Goal: Information Seeking & Learning: Learn about a topic

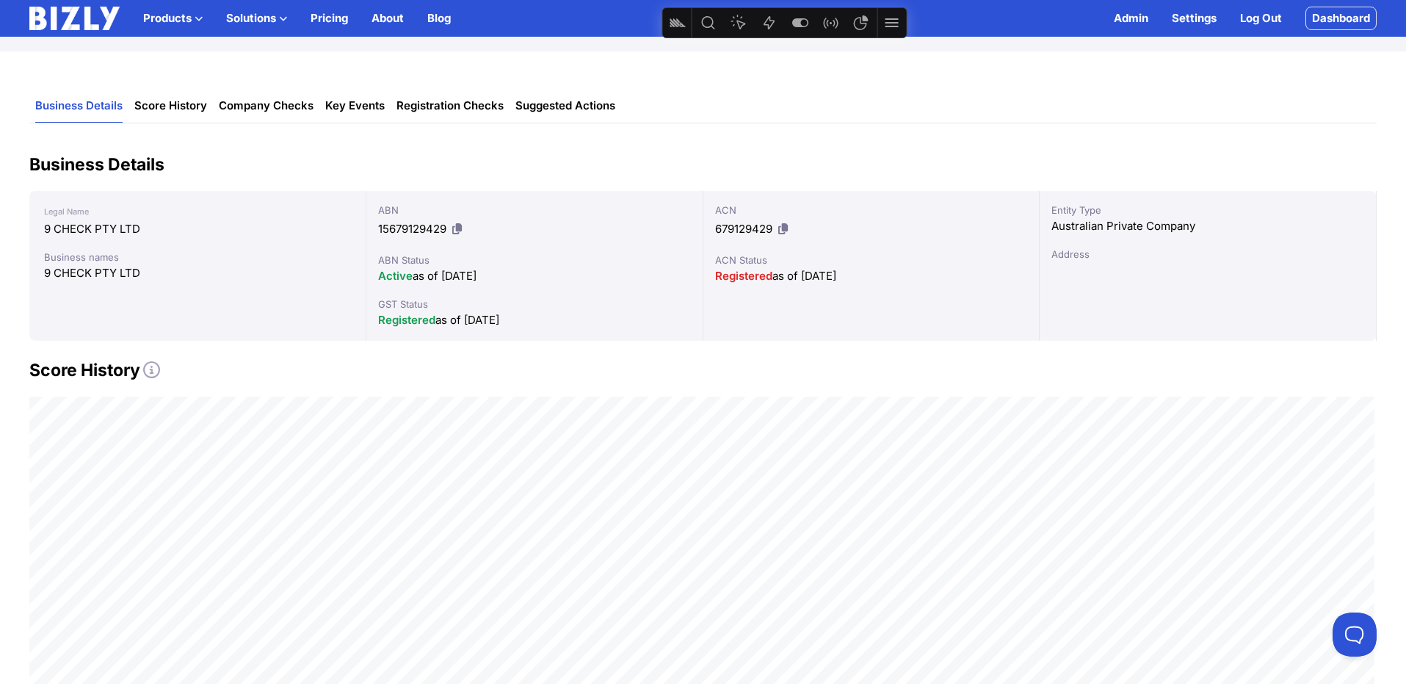
click at [71, 22] on img at bounding box center [74, 18] width 90 height 23
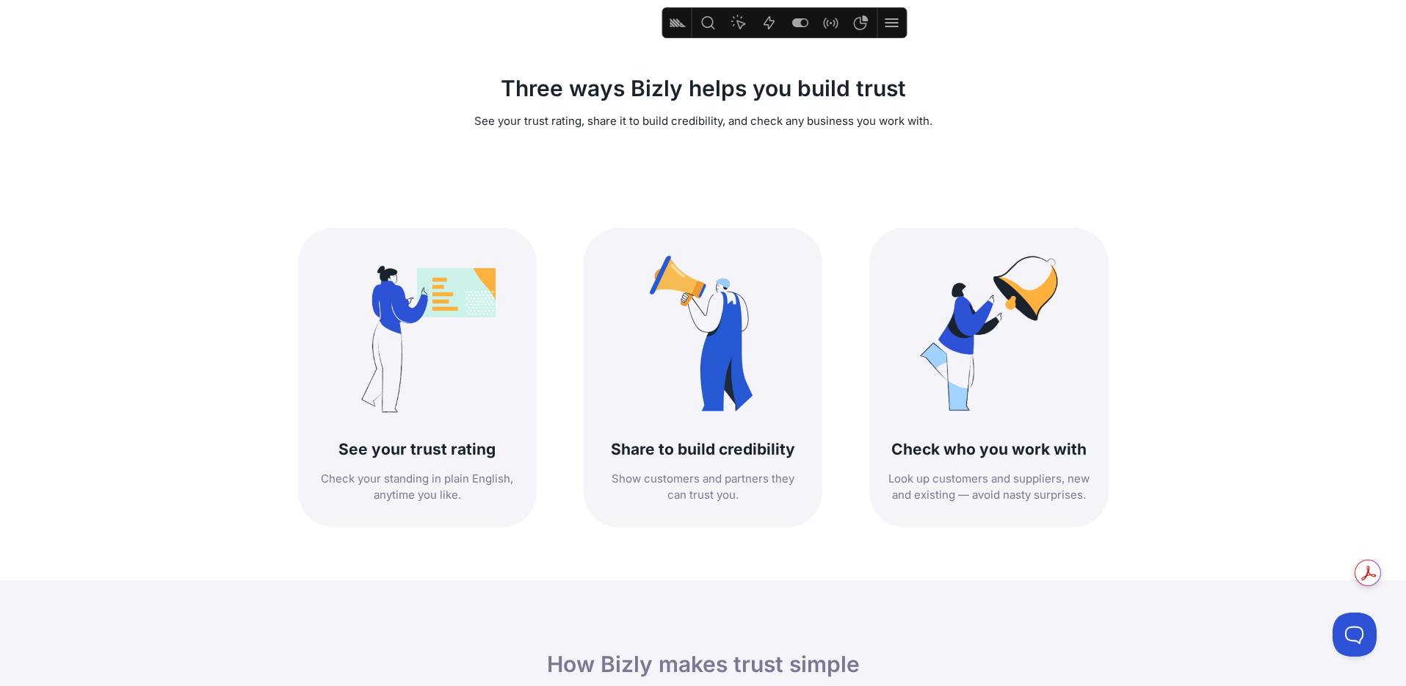
scroll to position [421, 0]
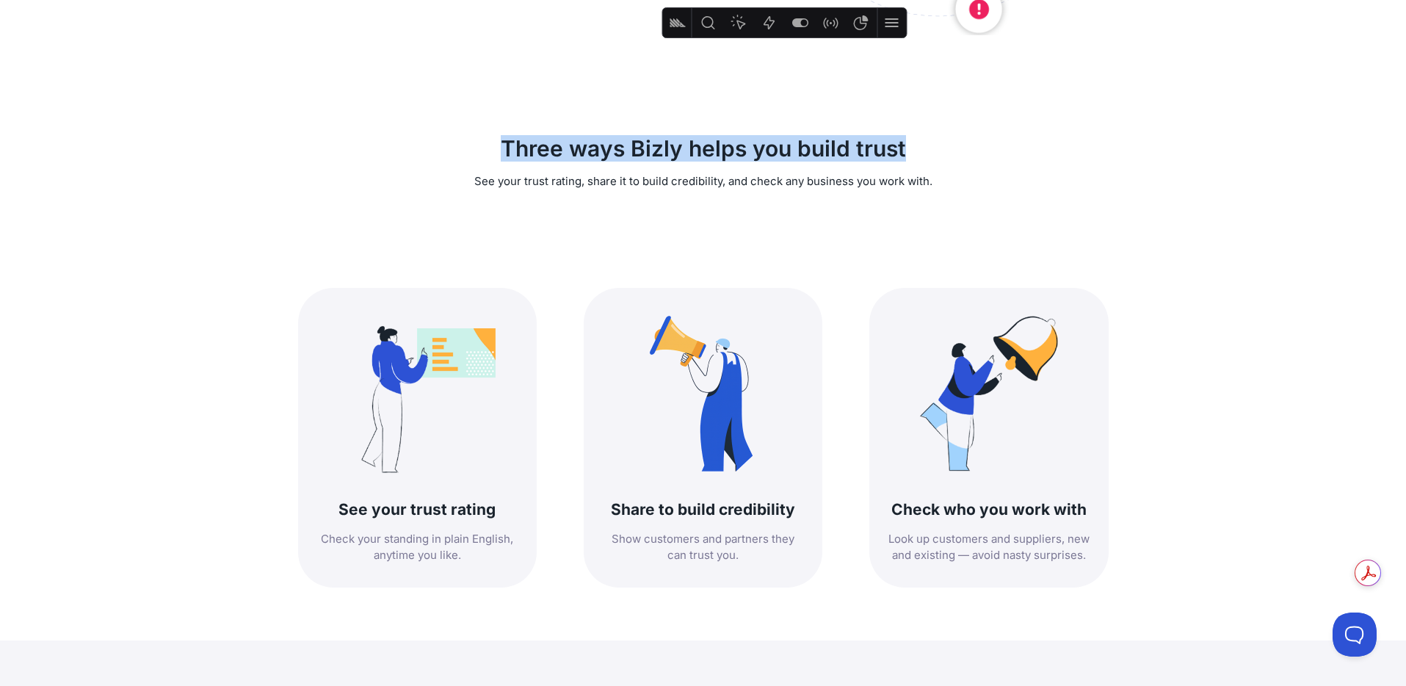
drag, startPoint x: 817, startPoint y: 146, endPoint x: 497, endPoint y: 143, distance: 320.0
click at [497, 143] on h2 "Three ways Bizly helps you build trust" at bounding box center [703, 148] width 810 height 26
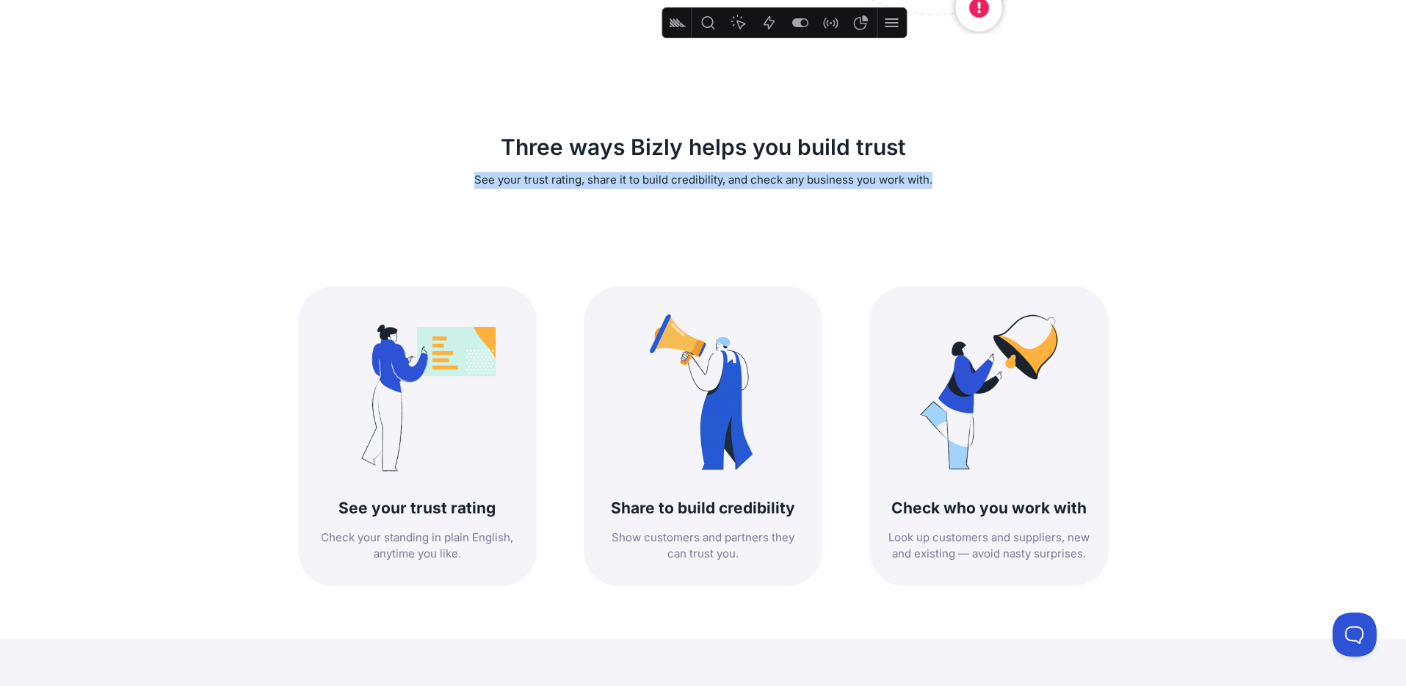
drag, startPoint x: 940, startPoint y: 177, endPoint x: 445, endPoint y: 170, distance: 495.5
click at [447, 168] on div "Three ways Bizly helps you build trust See your trust rating, share it to build…" at bounding box center [703, 160] width 810 height 147
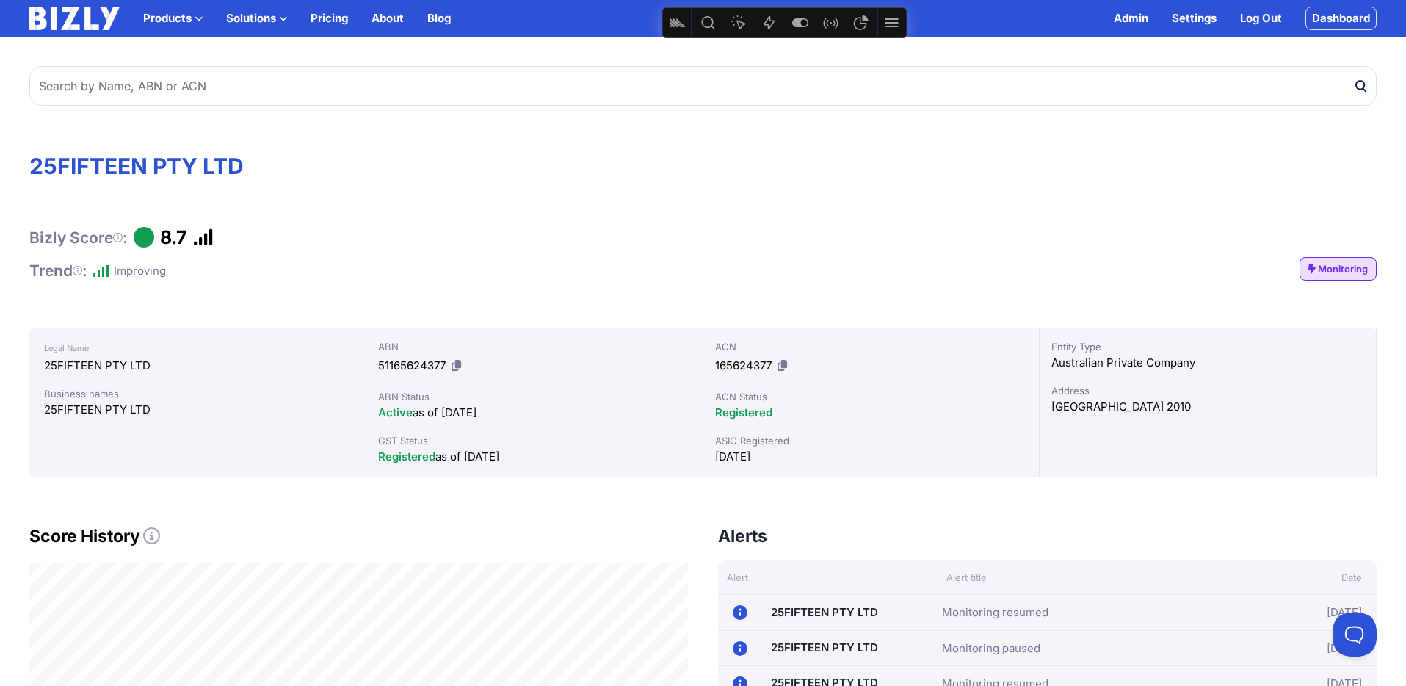
click at [69, 9] on img at bounding box center [74, 18] width 90 height 23
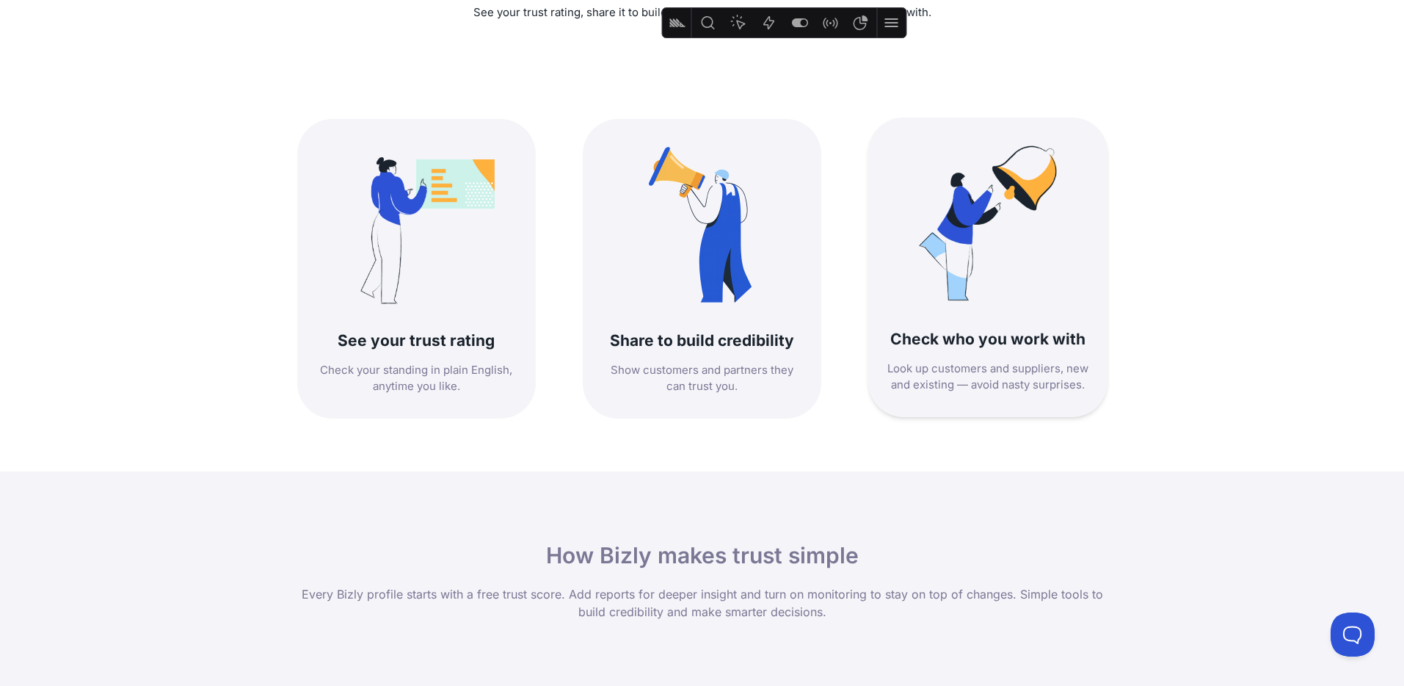
scroll to position [589, 0]
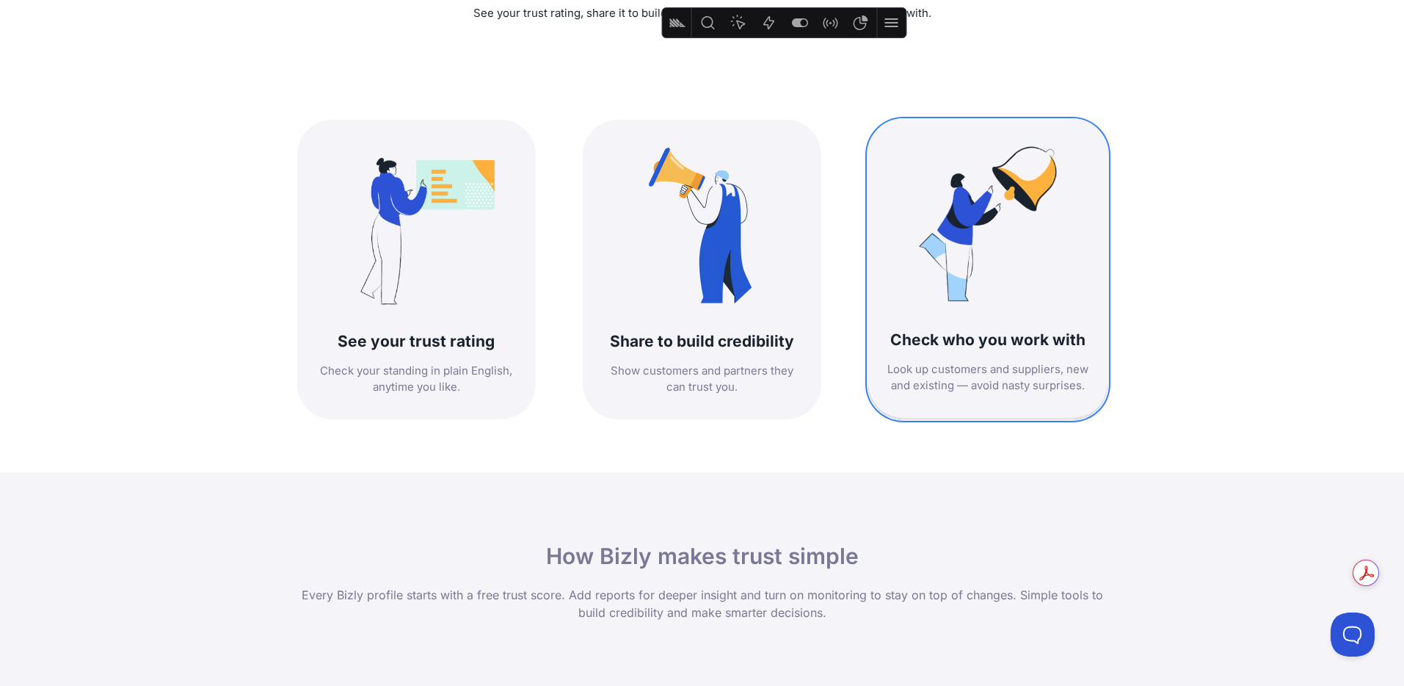
click at [926, 338] on h3 "Check who you work with" at bounding box center [987, 340] width 203 height 20
